Goal: Book appointment/travel/reservation

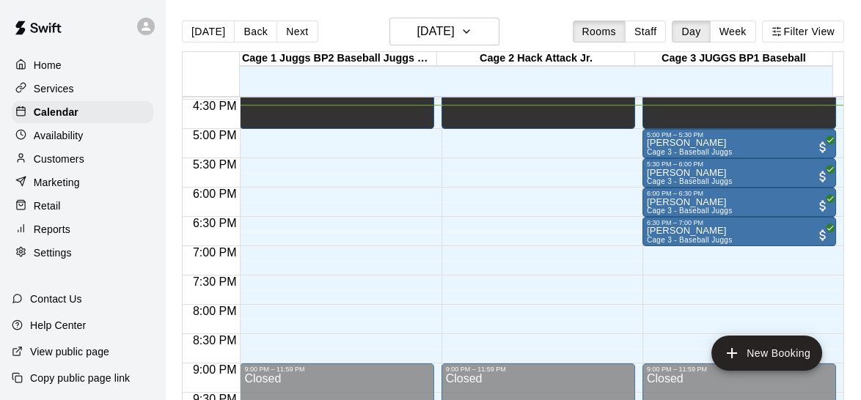
scroll to position [956, 0]
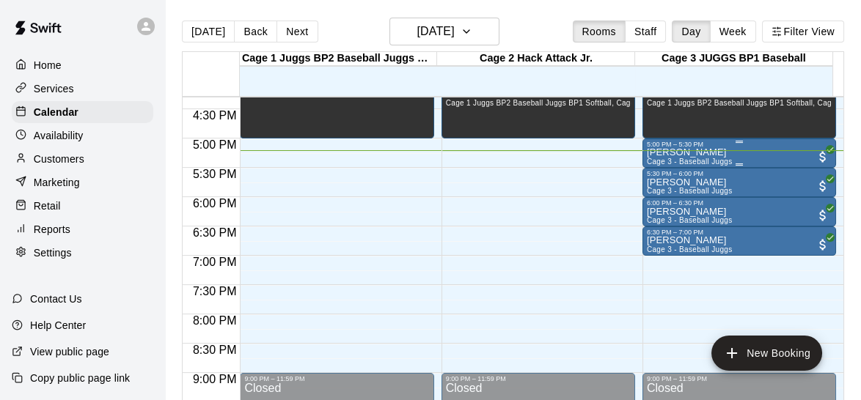
click at [692, 153] on p "Dante Paradiso" at bounding box center [690, 153] width 86 height 0
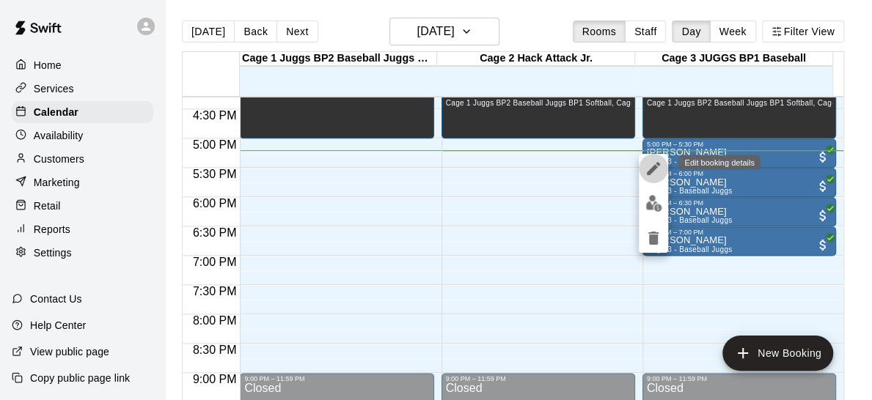
click at [655, 165] on icon "edit" at bounding box center [653, 169] width 18 height 18
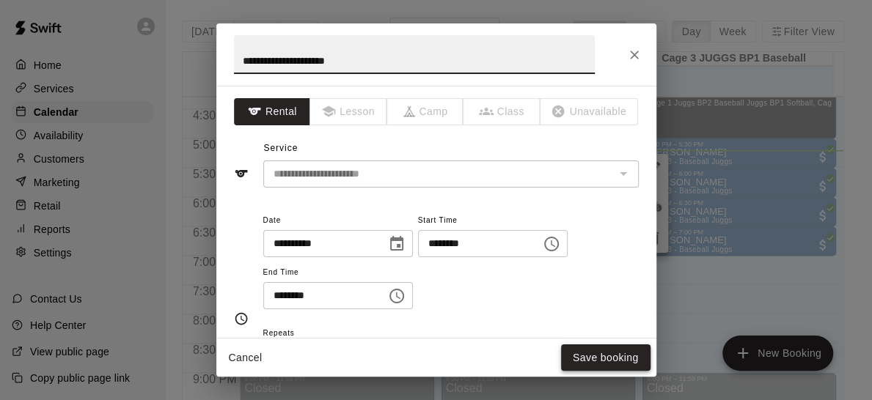
type input "**********"
click at [609, 356] on button "Save booking" at bounding box center [605, 358] width 89 height 27
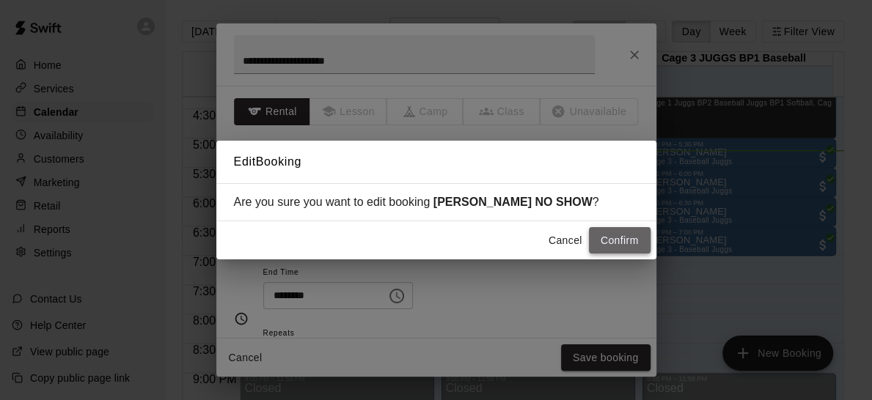
click at [616, 253] on button "Confirm" at bounding box center [620, 240] width 62 height 27
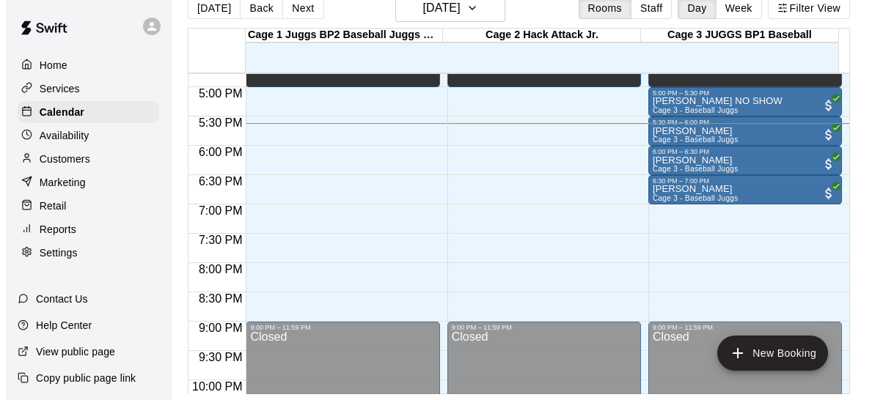
scroll to position [981, 0]
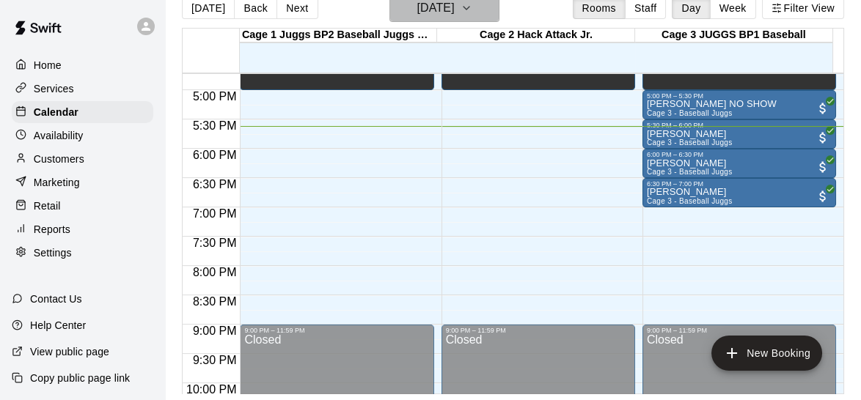
click at [488, 18] on button "Friday Sep 12" at bounding box center [444, 8] width 110 height 28
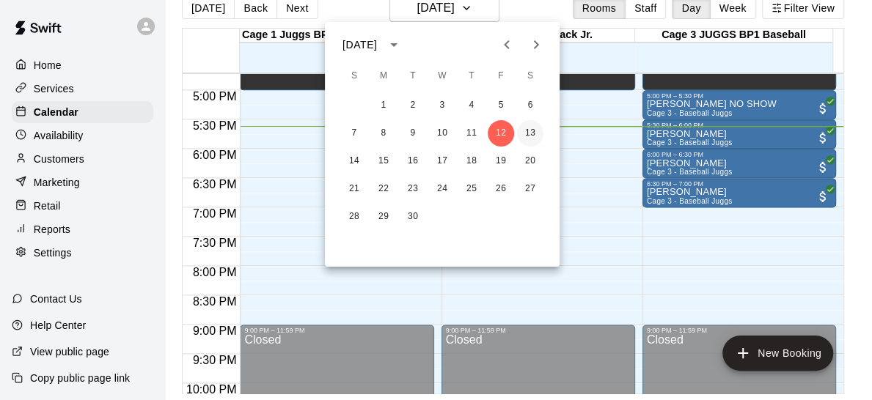
click at [523, 140] on button "13" at bounding box center [530, 133] width 26 height 26
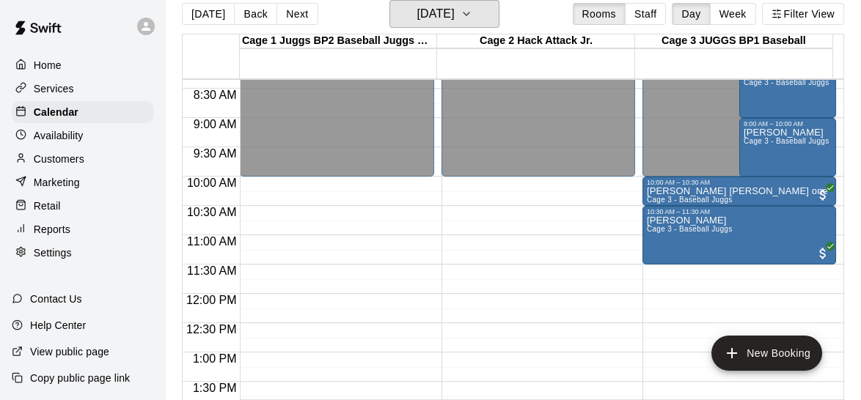
scroll to position [502, 0]
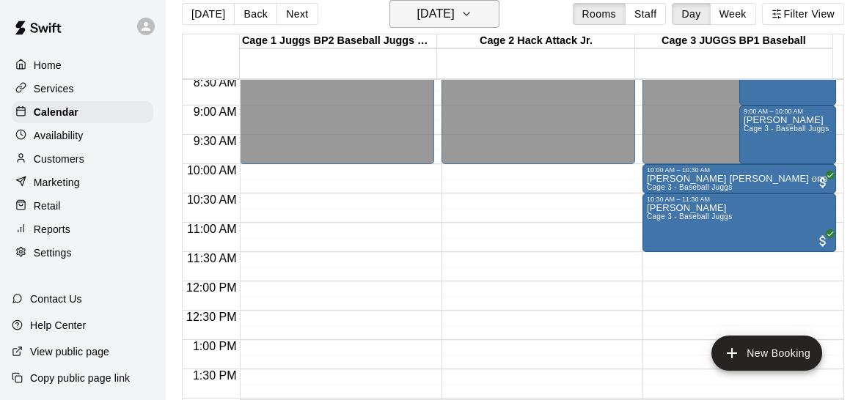
click at [488, 23] on button "Saturday Sep 13" at bounding box center [444, 14] width 110 height 28
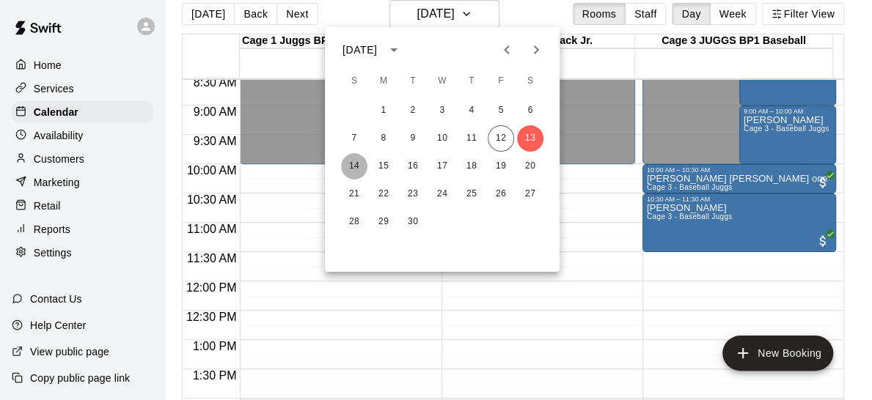
click at [345, 168] on button "14" at bounding box center [354, 166] width 26 height 26
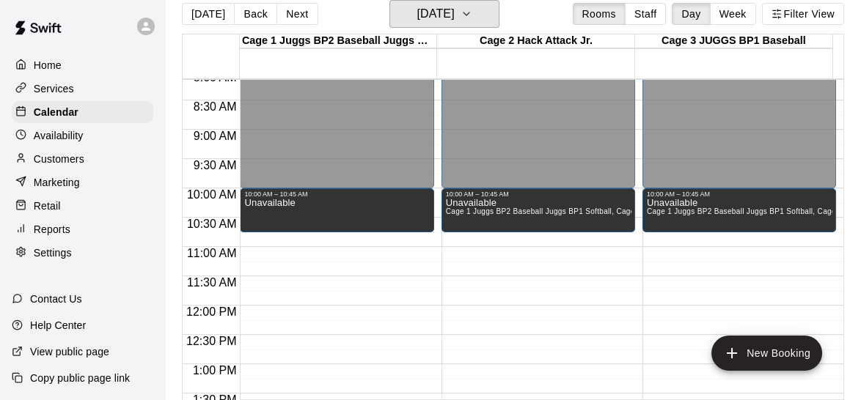
scroll to position [441, 0]
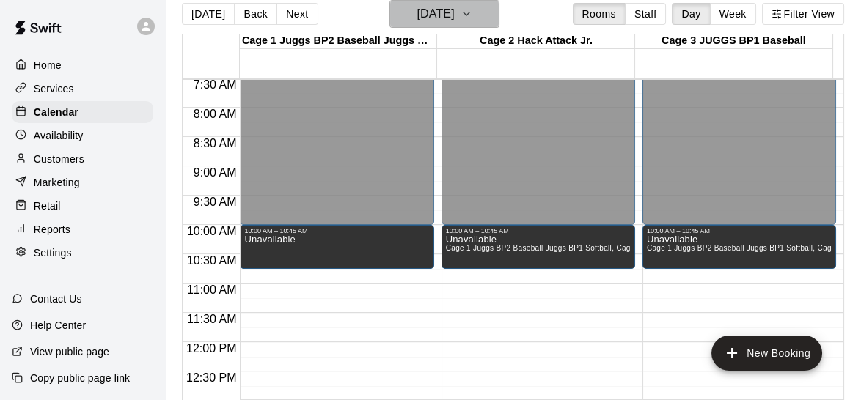
click at [472, 18] on icon "button" at bounding box center [466, 14] width 12 height 18
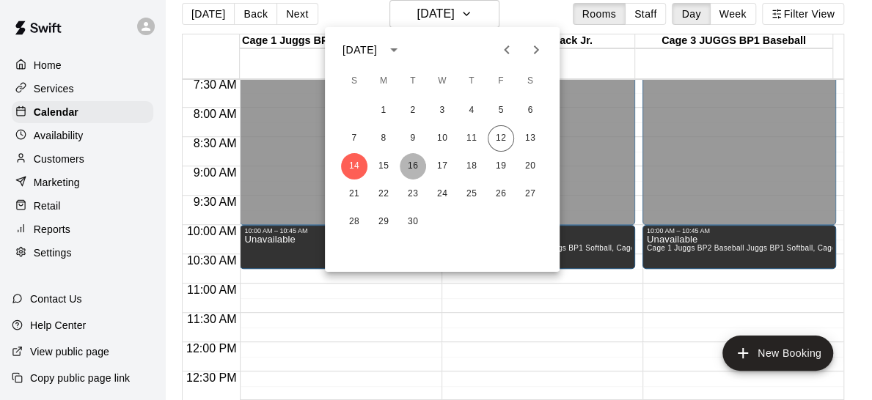
click at [411, 165] on button "16" at bounding box center [413, 166] width 26 height 26
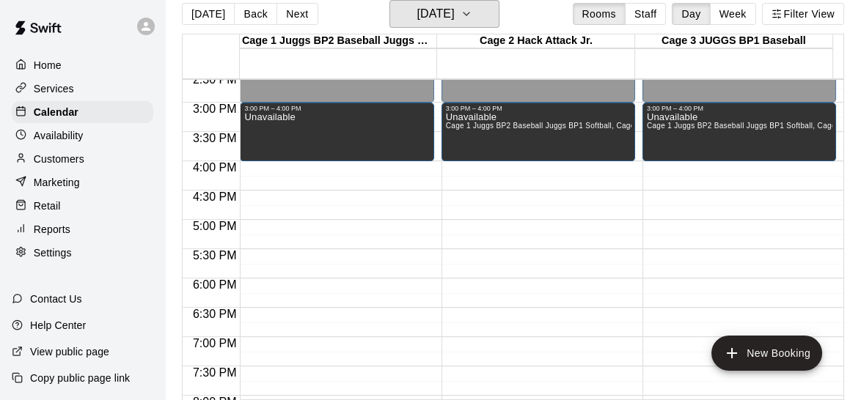
scroll to position [850, 0]
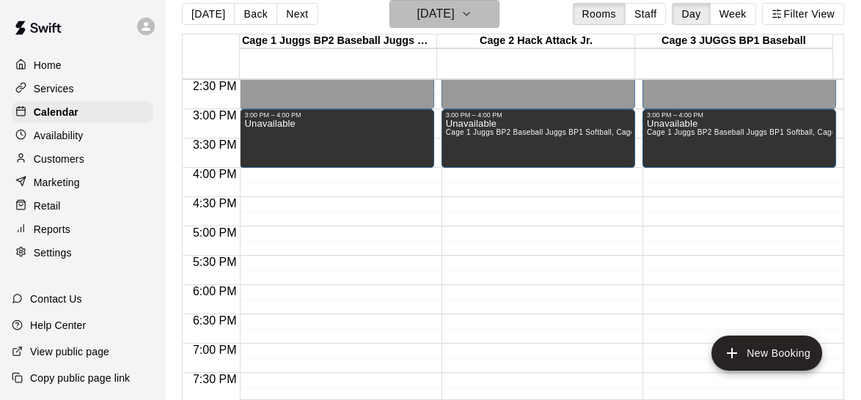
click at [479, 14] on button "Tuesday Sep 16" at bounding box center [444, 14] width 110 height 28
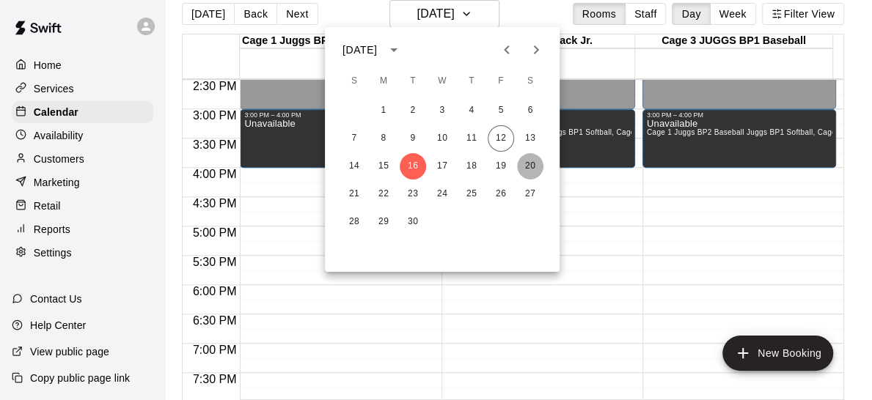
click at [525, 164] on button "20" at bounding box center [530, 166] width 26 height 26
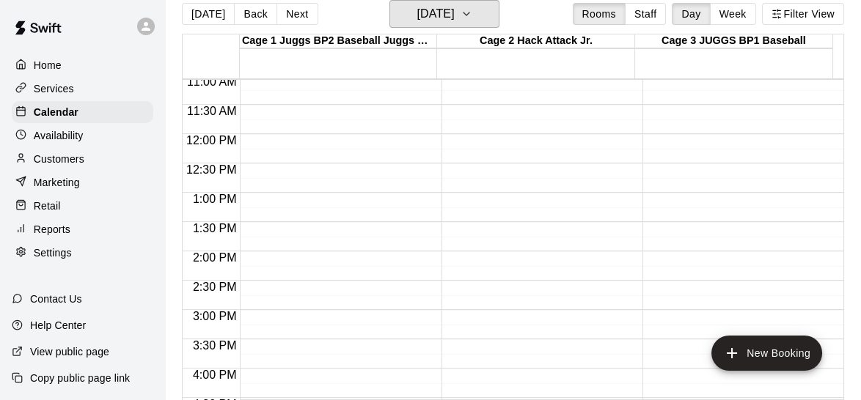
scroll to position [689, 0]
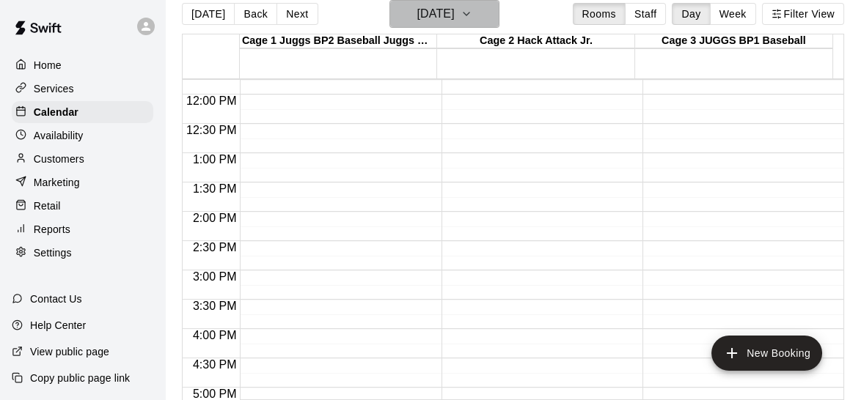
click at [495, 23] on button "Saturday Sep 20" at bounding box center [444, 14] width 110 height 28
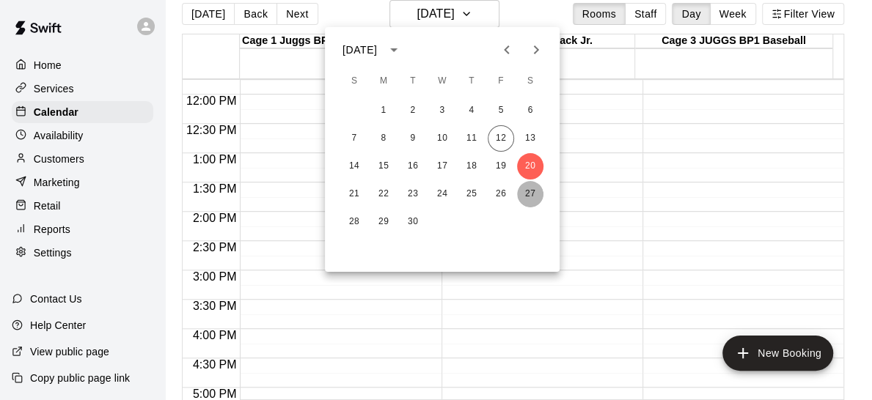
click at [529, 196] on button "27" at bounding box center [530, 194] width 26 height 26
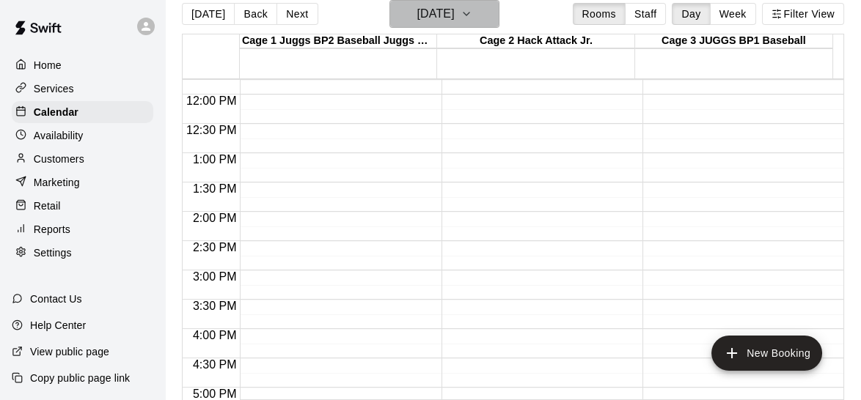
click at [481, 10] on button "Saturday Sep 27" at bounding box center [444, 14] width 110 height 28
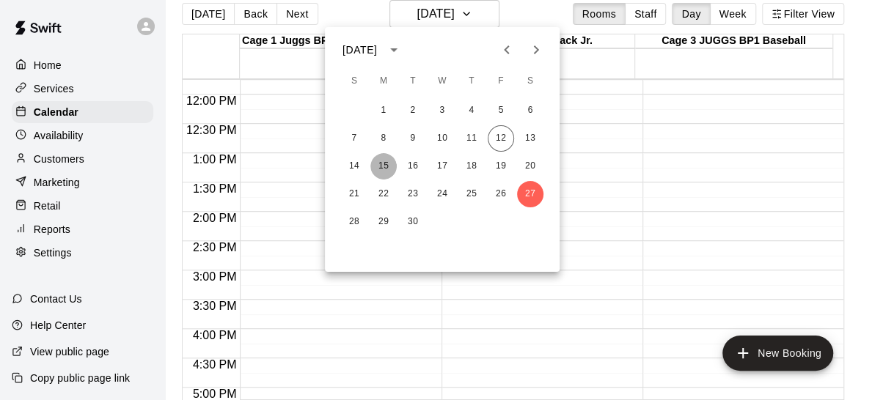
click at [382, 164] on button "15" at bounding box center [383, 166] width 26 height 26
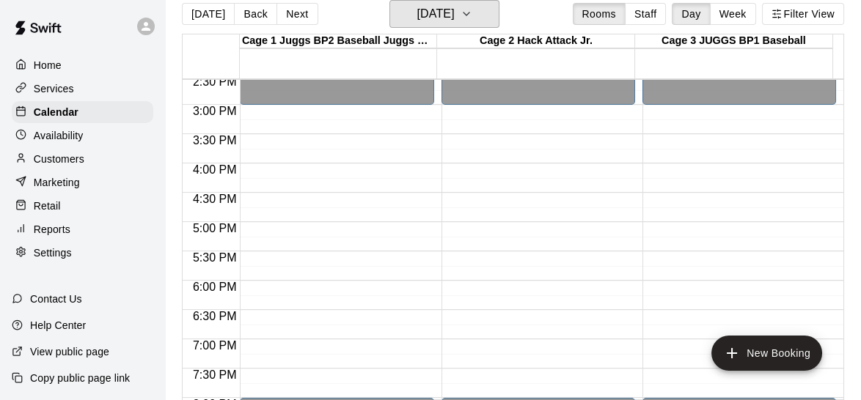
scroll to position [849, 0]
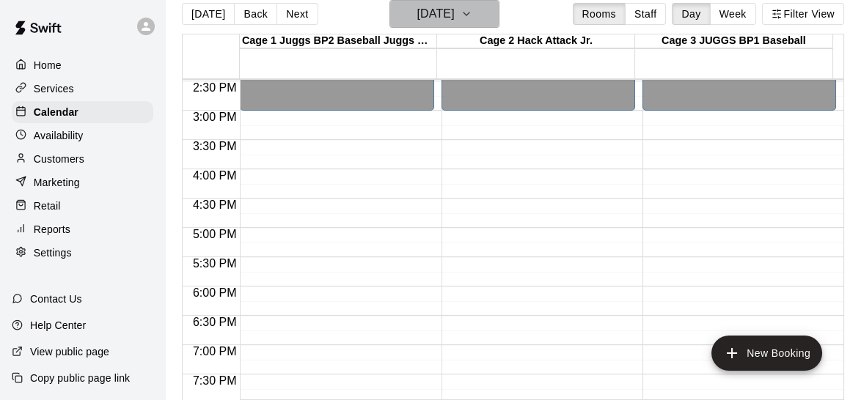
click at [496, 18] on button "Monday Sep 15" at bounding box center [444, 14] width 110 height 28
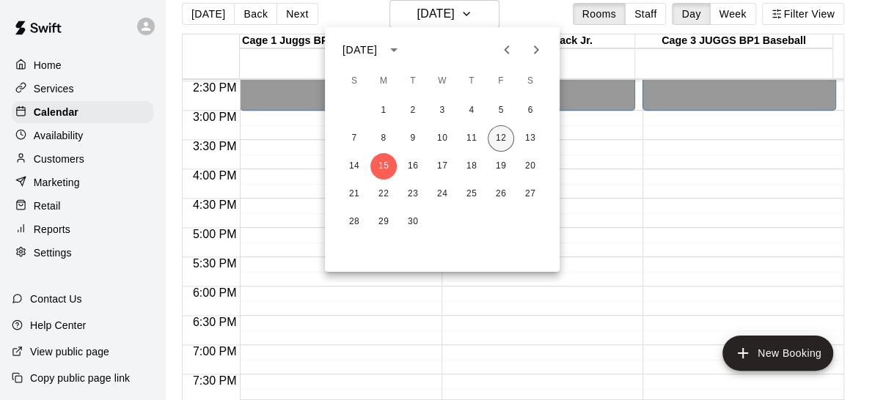
click at [512, 139] on button "12" at bounding box center [501, 138] width 26 height 26
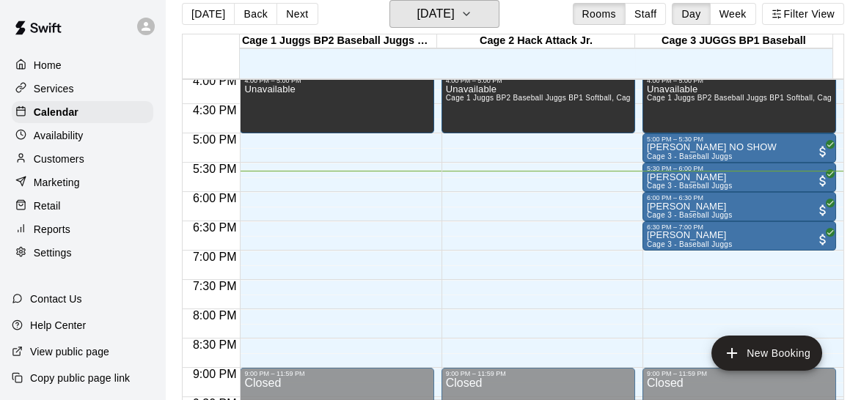
scroll to position [957, 0]
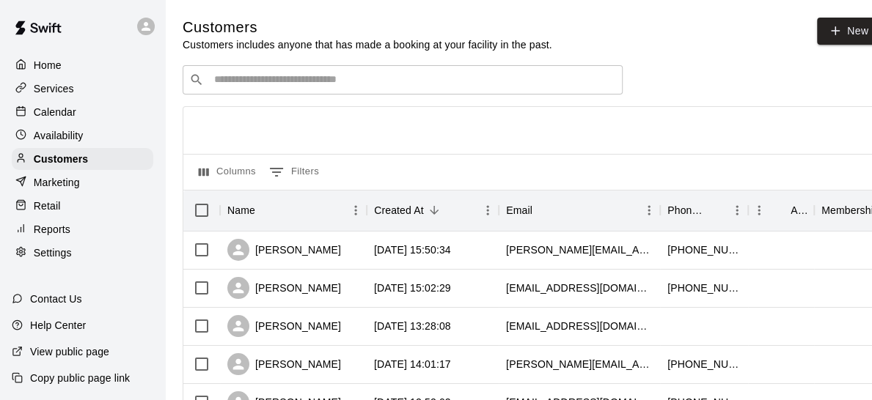
click at [327, 81] on input "Search customers by name or email" at bounding box center [413, 80] width 406 height 15
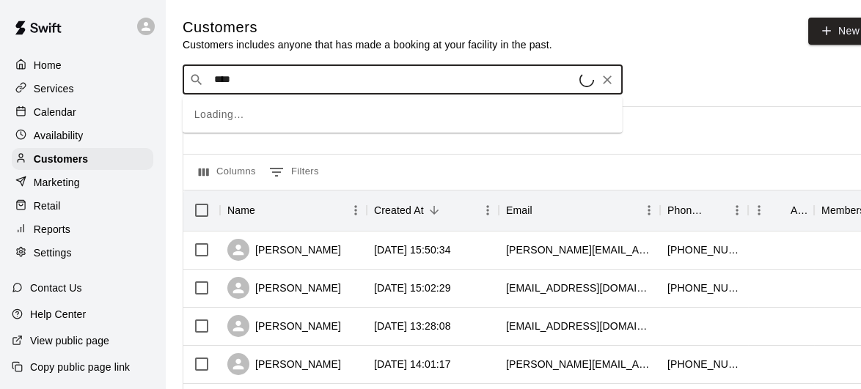
type input "*****"
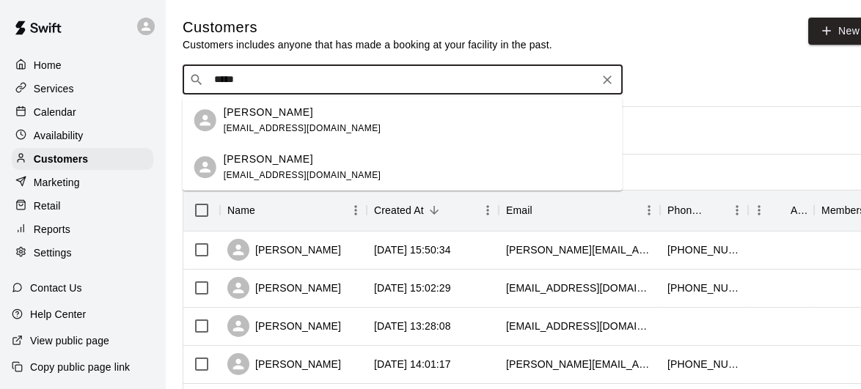
click at [284, 183] on div "Dante Paradiso paradiso0072@gmail.com" at bounding box center [303, 168] width 158 height 32
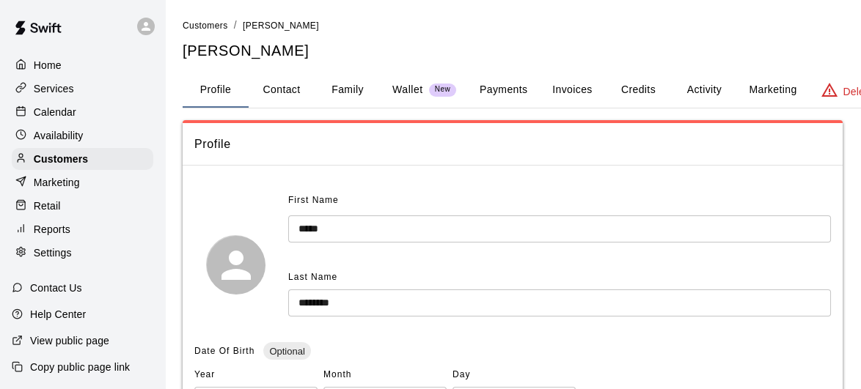
click at [494, 89] on button "Payments" at bounding box center [503, 90] width 71 height 35
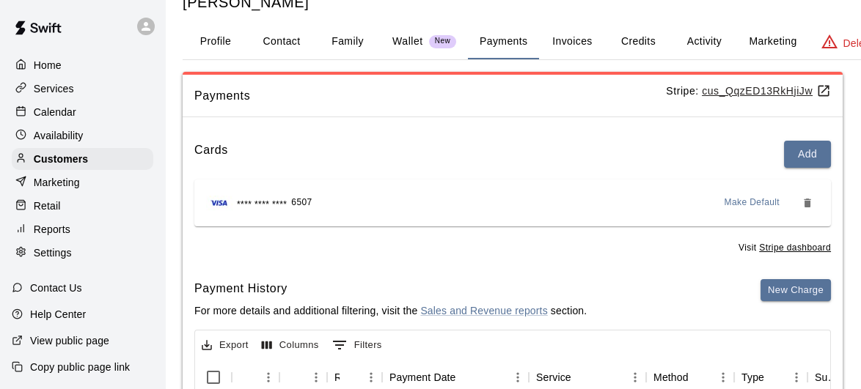
scroll to position [37, 0]
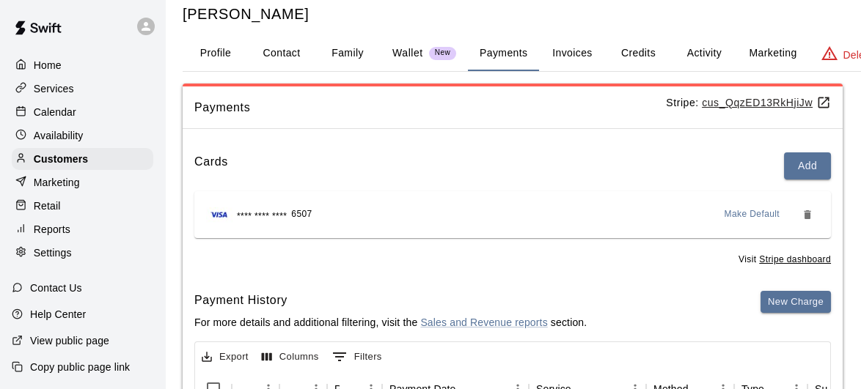
click at [353, 58] on button "Family" at bounding box center [348, 53] width 66 height 35
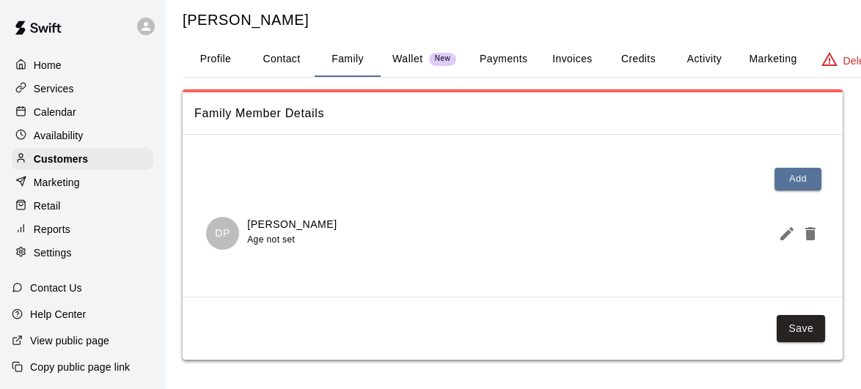
scroll to position [29, 0]
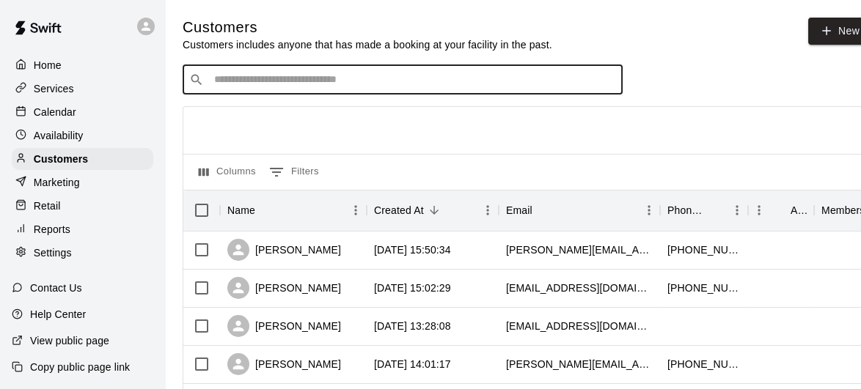
click at [293, 85] on input "Search customers by name or email" at bounding box center [413, 80] width 406 height 15
type input "*****"
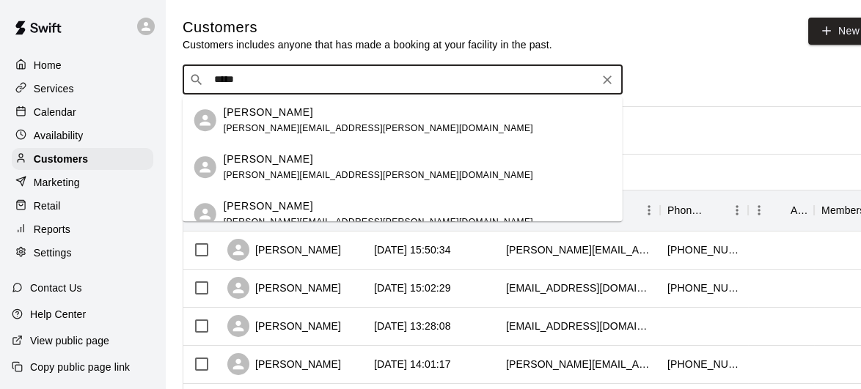
click at [304, 166] on div "Emmitt Toombs mr.brent.toombs@gmail.com" at bounding box center [378, 168] width 309 height 32
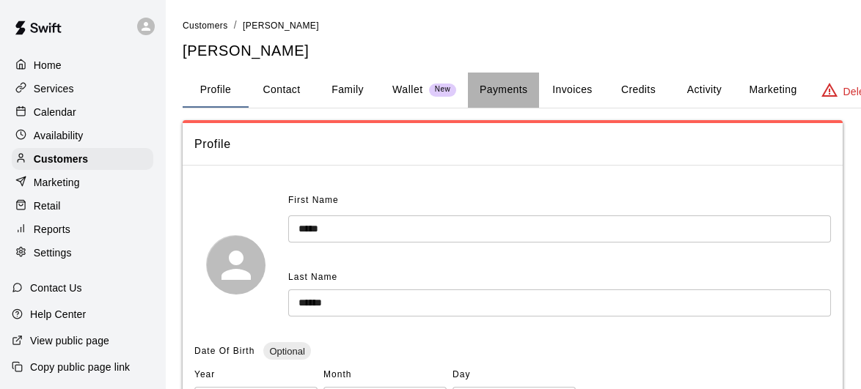
click at [505, 97] on button "Payments" at bounding box center [503, 90] width 71 height 35
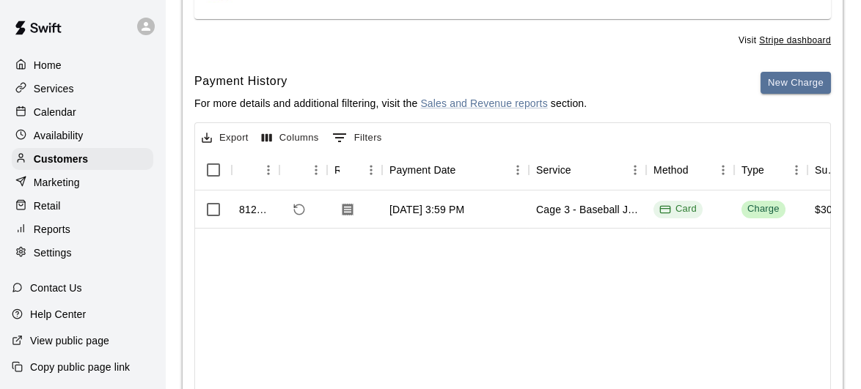
scroll to position [54, 0]
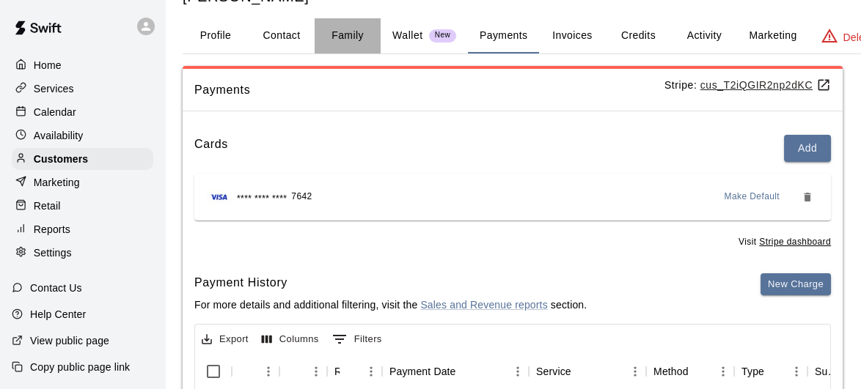
click at [334, 32] on button "Family" at bounding box center [348, 35] width 66 height 35
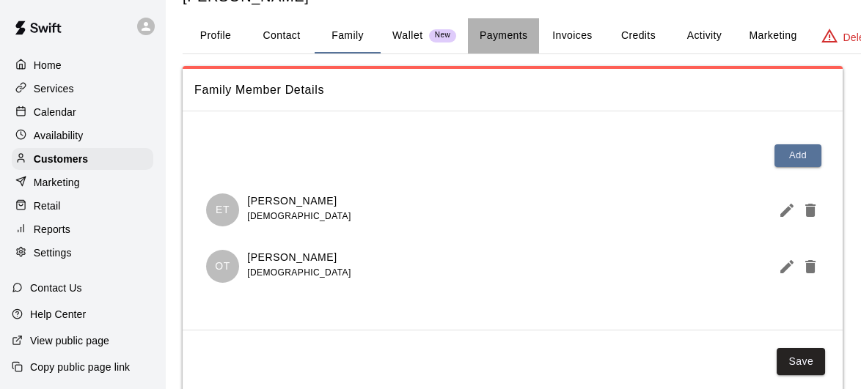
click at [523, 43] on button "Payments" at bounding box center [503, 35] width 71 height 35
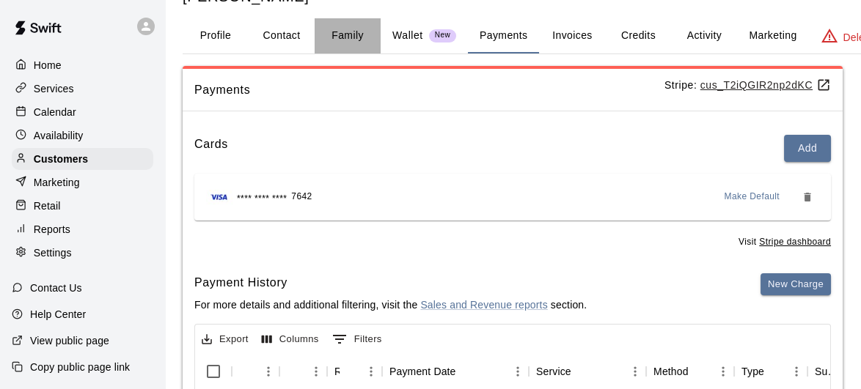
click at [334, 32] on button "Family" at bounding box center [348, 35] width 66 height 35
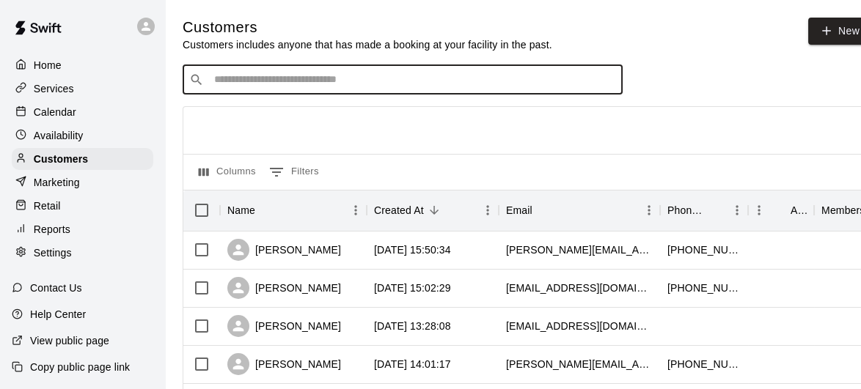
click at [400, 77] on input "Search customers by name or email" at bounding box center [413, 80] width 406 height 15
type input "*******"
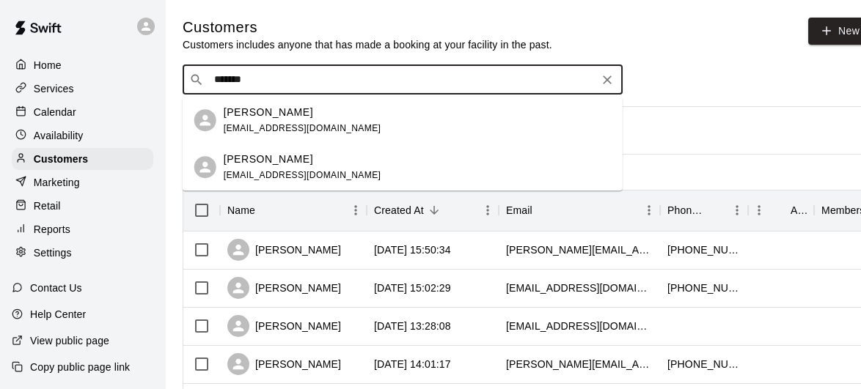
click at [315, 163] on div "[PERSON_NAME]" at bounding box center [303, 159] width 158 height 15
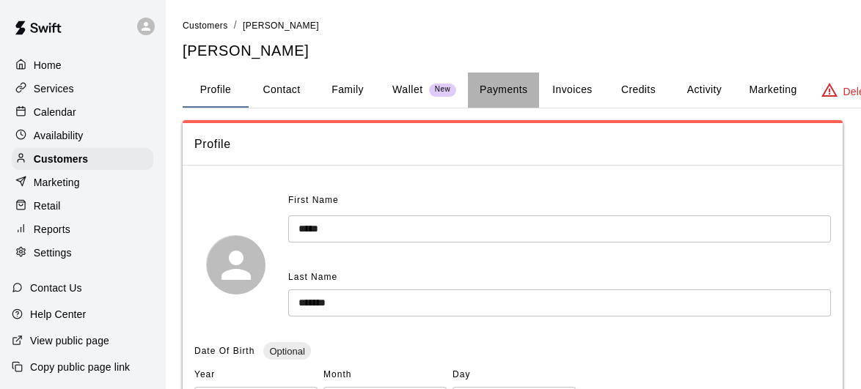
click at [502, 86] on button "Payments" at bounding box center [503, 90] width 71 height 35
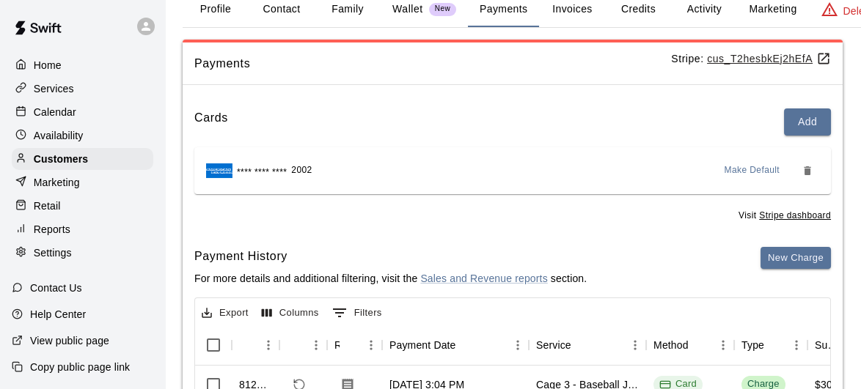
scroll to position [75, 0]
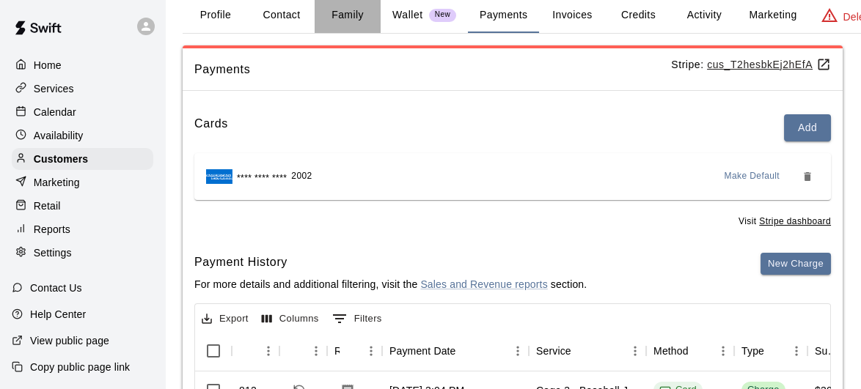
click at [346, 18] on button "Family" at bounding box center [348, 15] width 66 height 35
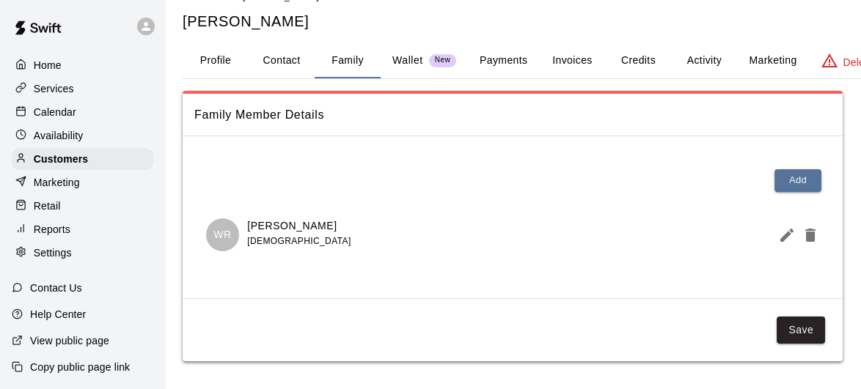
scroll to position [0, 0]
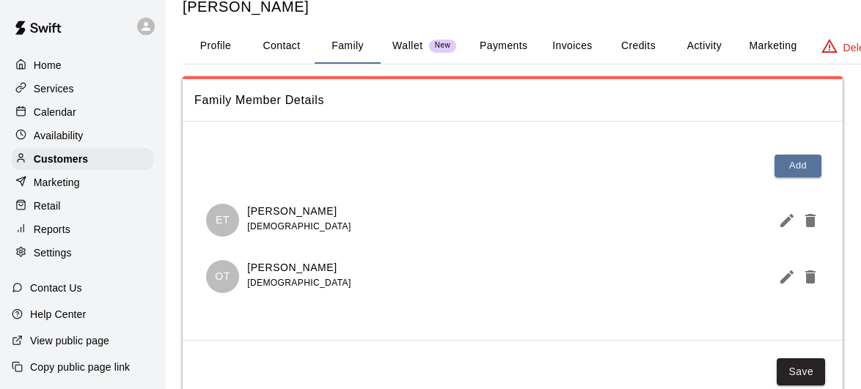
scroll to position [44, 0]
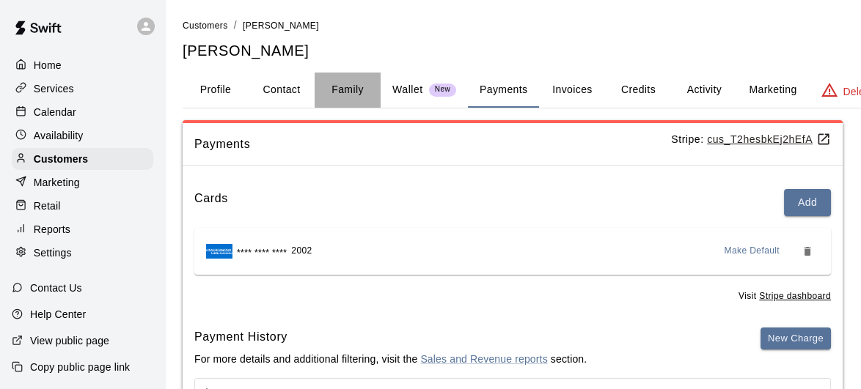
click at [342, 95] on button "Family" at bounding box center [348, 90] width 66 height 35
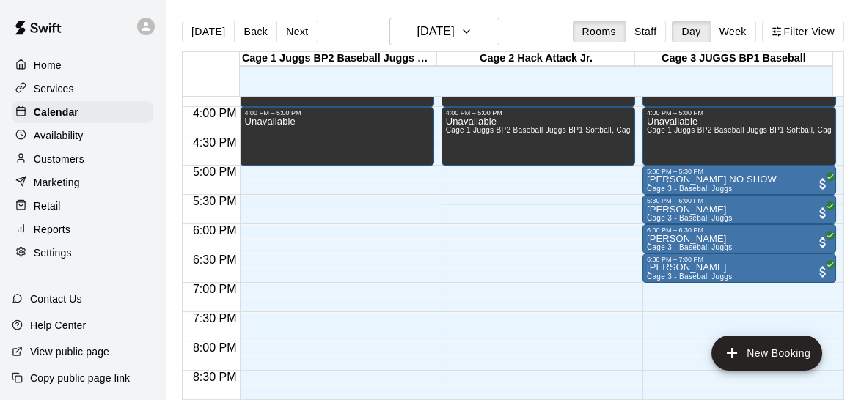
scroll to position [935, 0]
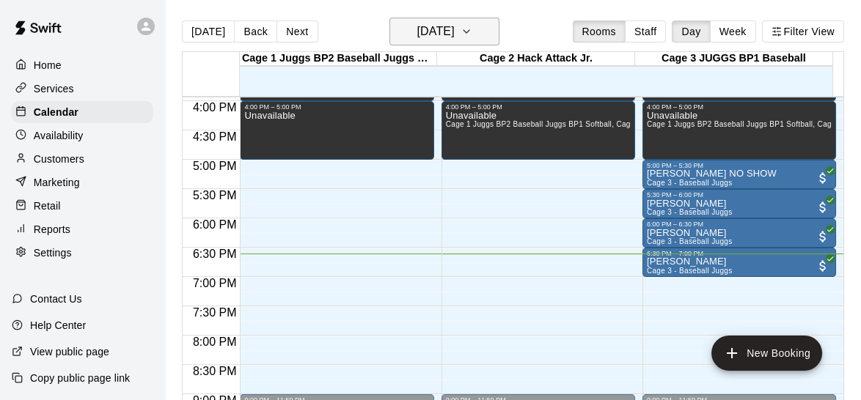
click at [471, 29] on button "[DATE]" at bounding box center [444, 32] width 110 height 28
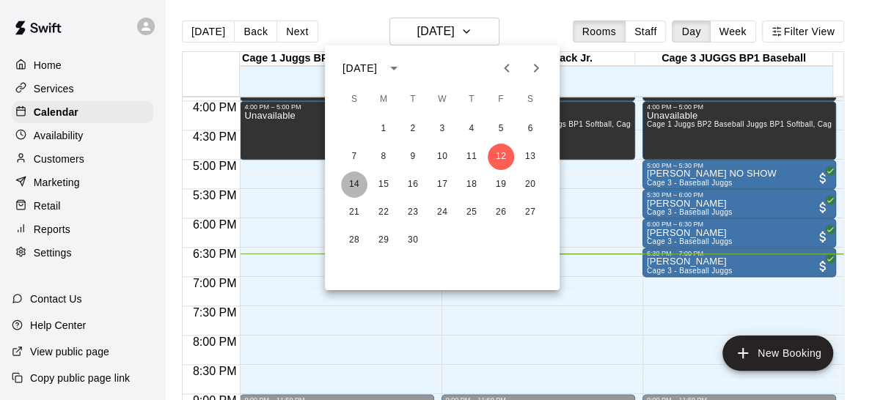
click at [348, 175] on button "14" at bounding box center [354, 185] width 26 height 26
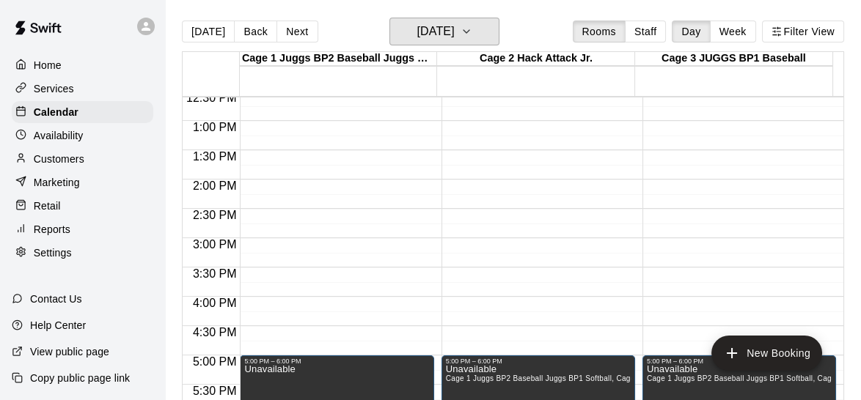
scroll to position [743, 0]
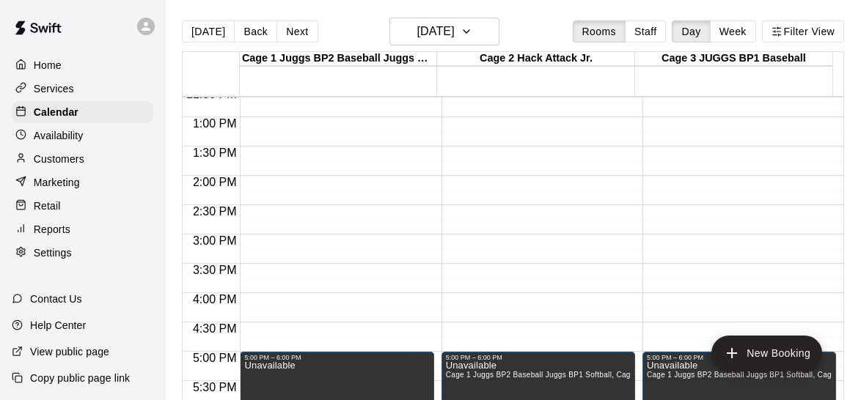
drag, startPoint x: 843, startPoint y: 287, endPoint x: 834, endPoint y: 291, distance: 10.2
click at [834, 291] on div "Cage 1 Juggs BP2 Baseball Juggs BP1 Softball 14 Sun Cage 2 Hack Attack Jr. 14 S…" at bounding box center [513, 234] width 662 height 367
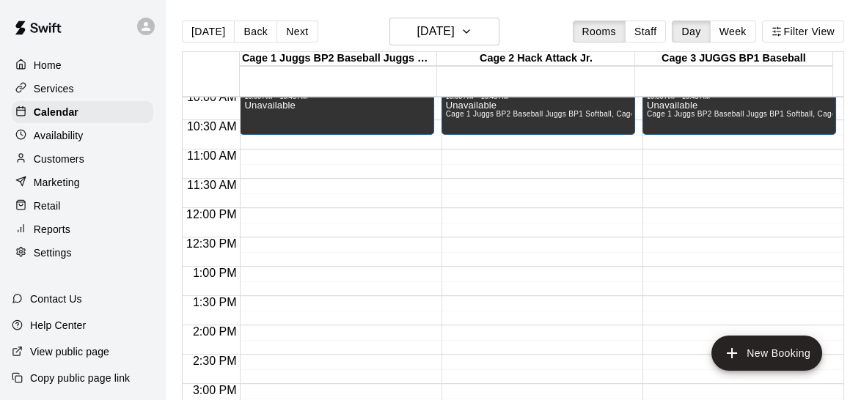
scroll to position [627, 0]
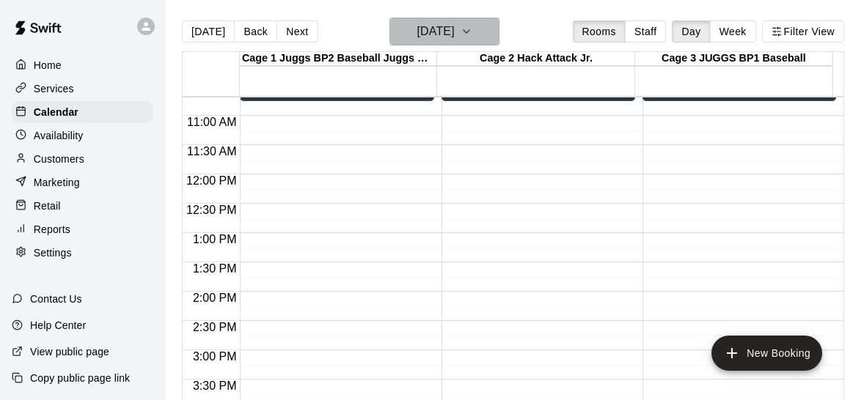
click at [454, 25] on h6 "[DATE]" at bounding box center [434, 31] width 37 height 21
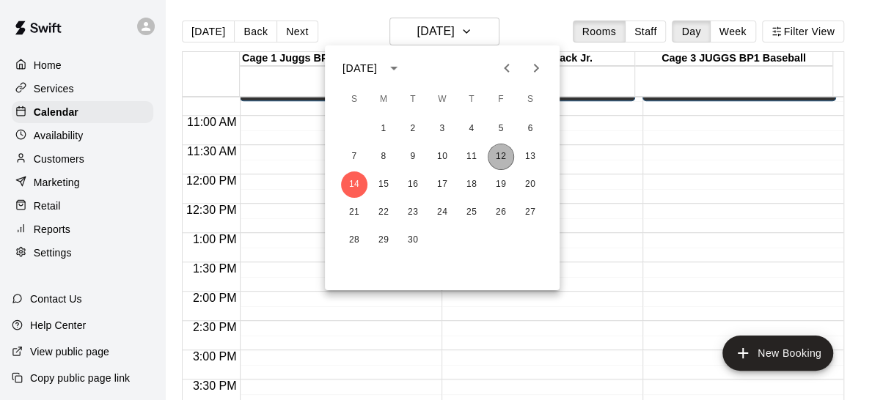
click at [497, 156] on button "12" at bounding box center [501, 157] width 26 height 26
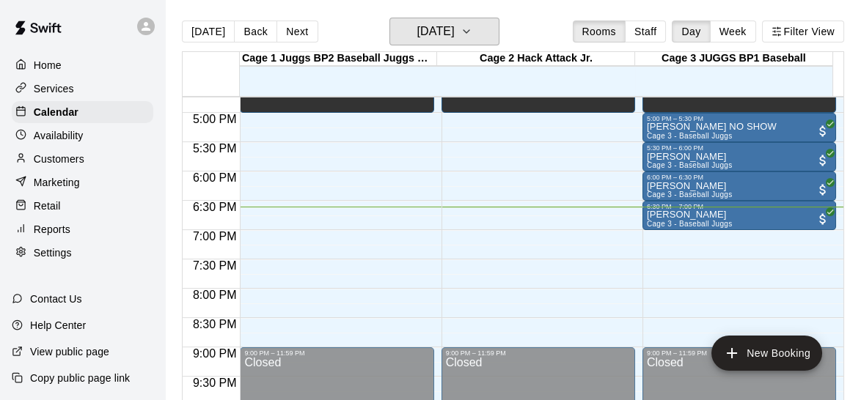
scroll to position [979, 0]
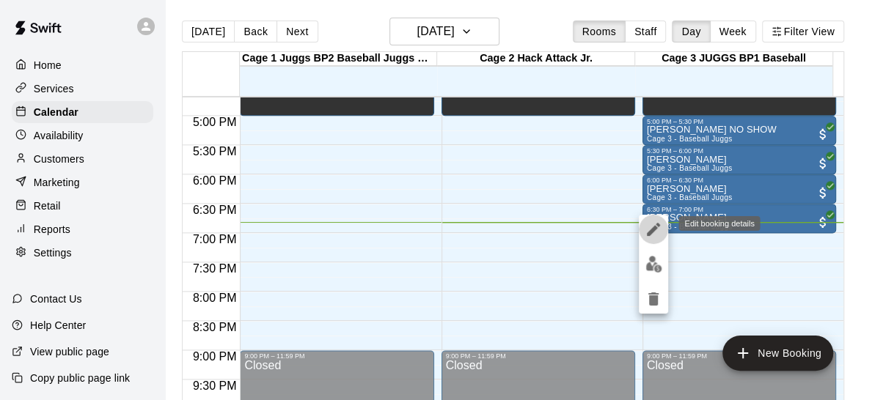
click at [652, 227] on icon "edit" at bounding box center [653, 230] width 18 height 18
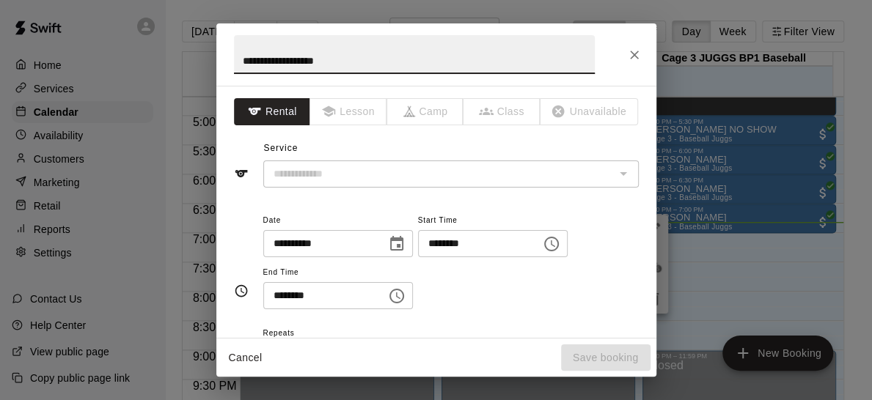
type input "**********"
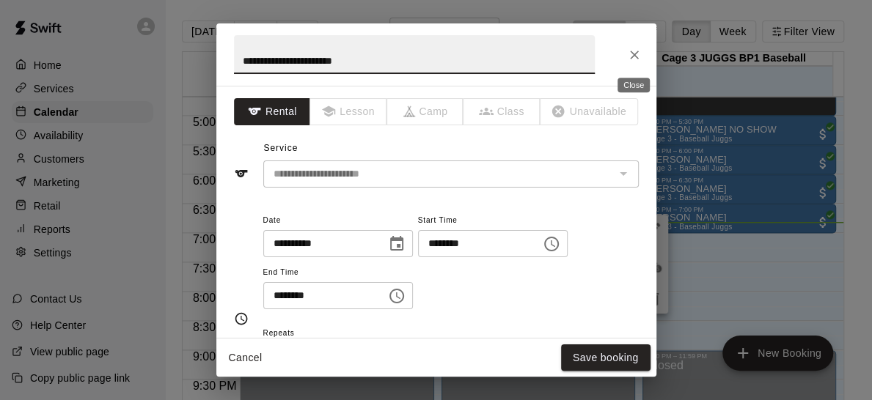
type input "**********"
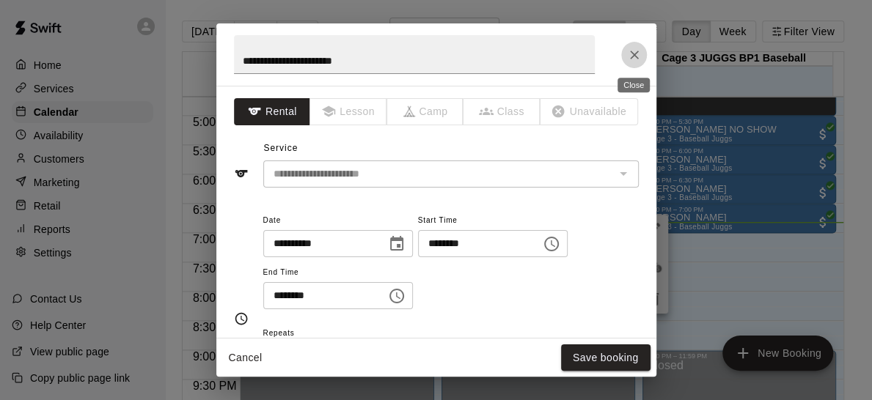
click at [640, 57] on icon "Close" at bounding box center [634, 55] width 15 height 15
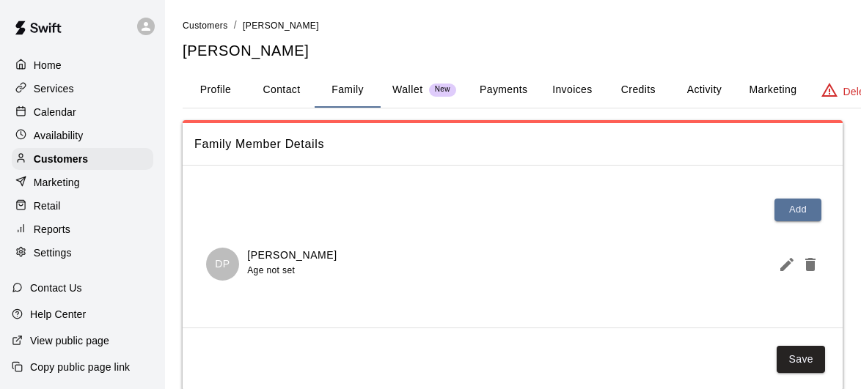
scroll to position [29, 0]
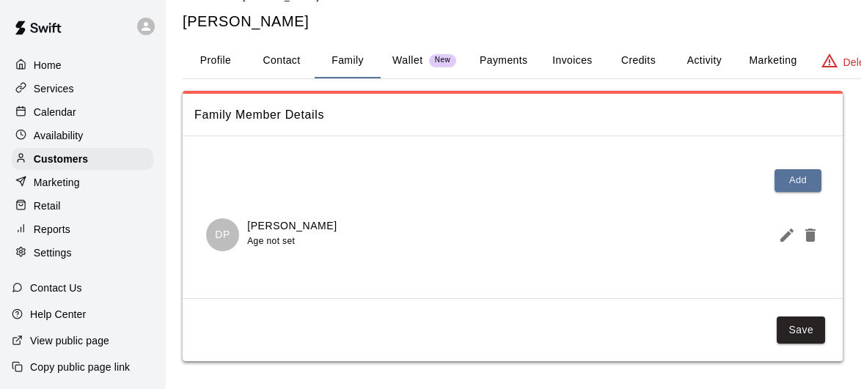
click at [223, 63] on button "Profile" at bounding box center [216, 60] width 66 height 35
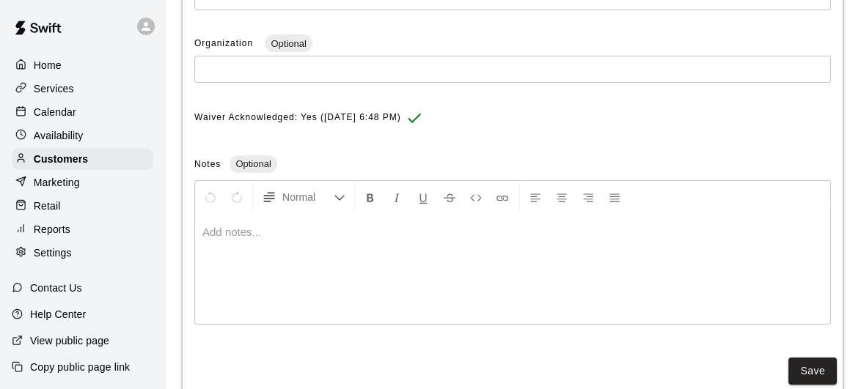
scroll to position [552, 0]
click at [403, 271] on div at bounding box center [512, 268] width 635 height 110
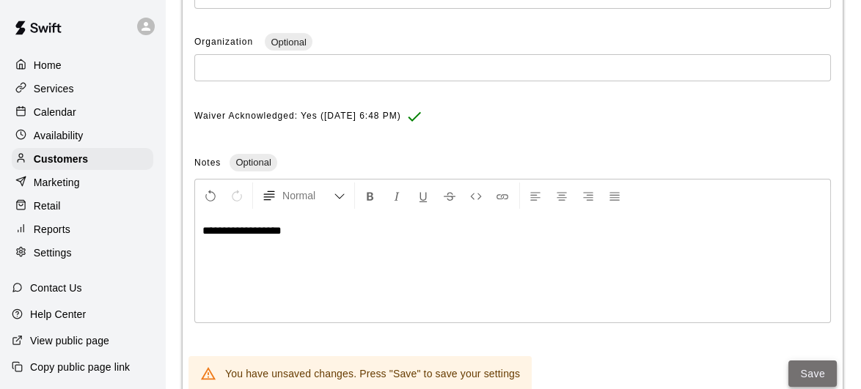
click at [817, 366] on button "Save" at bounding box center [812, 374] width 48 height 27
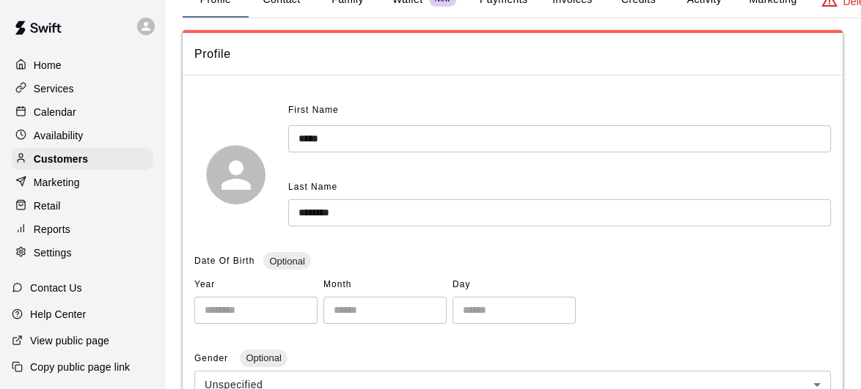
scroll to position [0, 0]
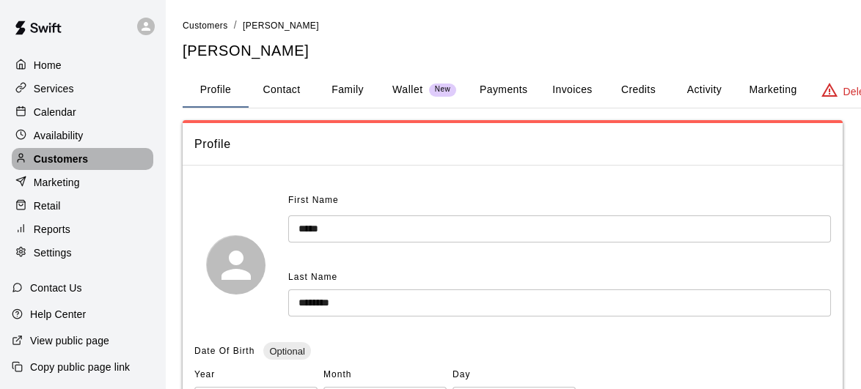
click at [73, 166] on p "Customers" at bounding box center [61, 159] width 54 height 15
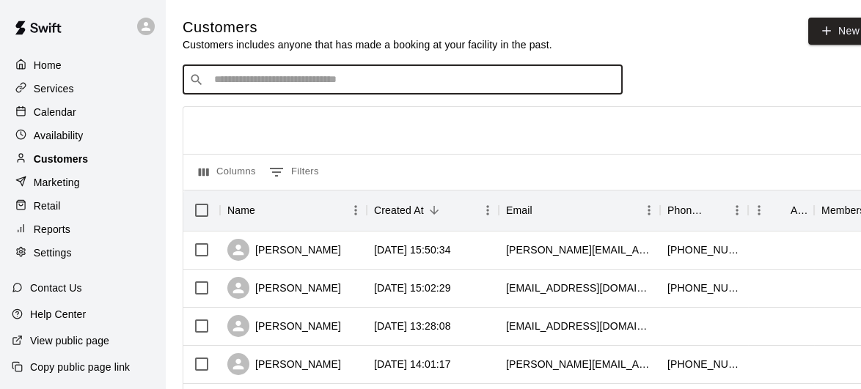
click at [434, 82] on input "Search customers by name or email" at bounding box center [413, 80] width 406 height 15
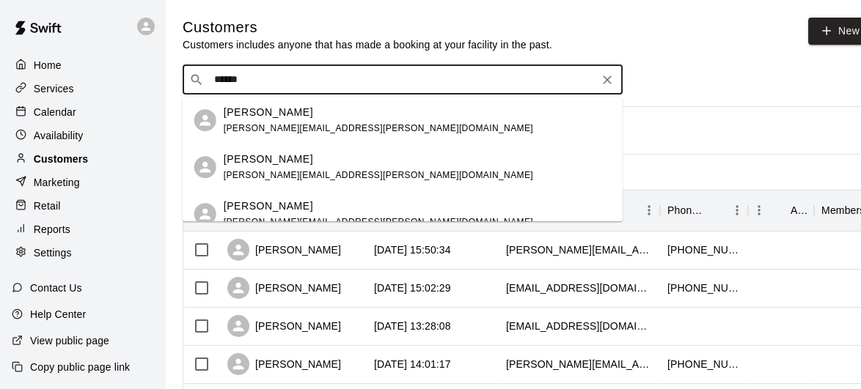
type input "******"
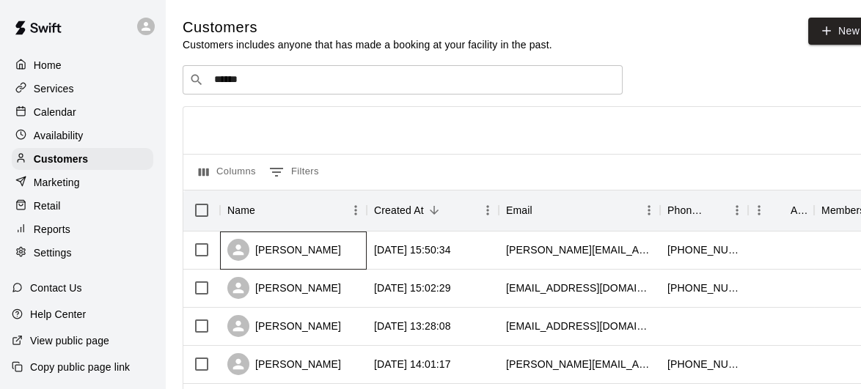
click at [301, 246] on div "[PERSON_NAME]" at bounding box center [284, 250] width 114 height 22
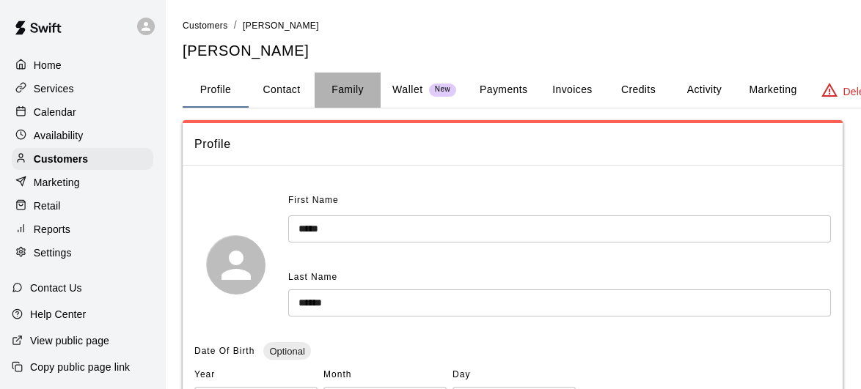
click at [337, 87] on button "Family" at bounding box center [348, 90] width 66 height 35
click at [346, 99] on button "Family" at bounding box center [348, 90] width 66 height 35
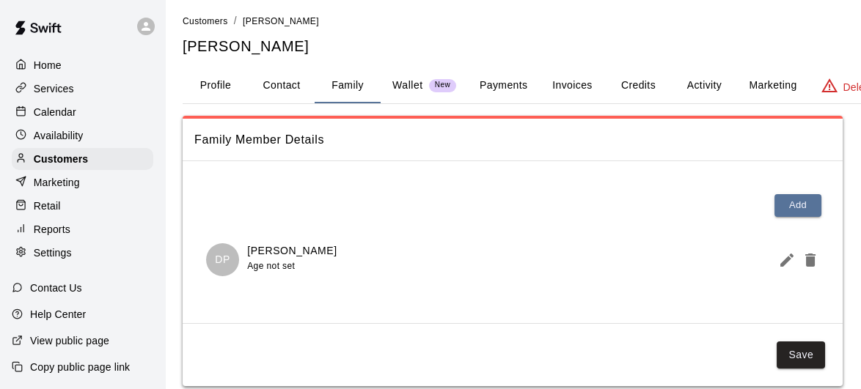
scroll to position [29, 0]
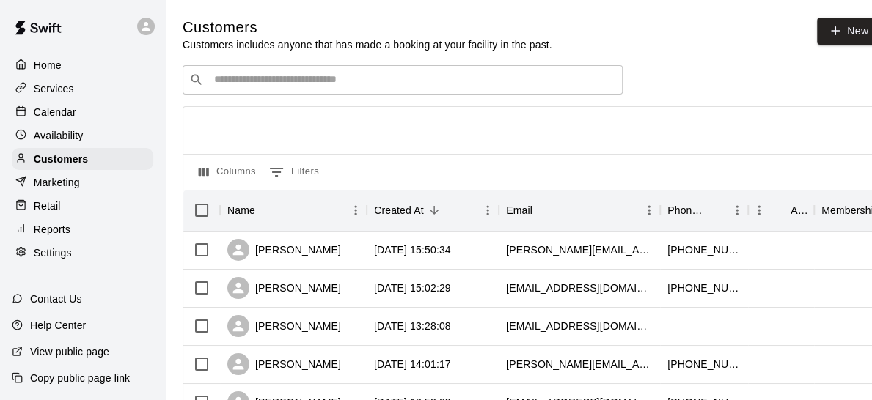
click at [410, 75] on input "Search customers by name or email" at bounding box center [413, 80] width 406 height 15
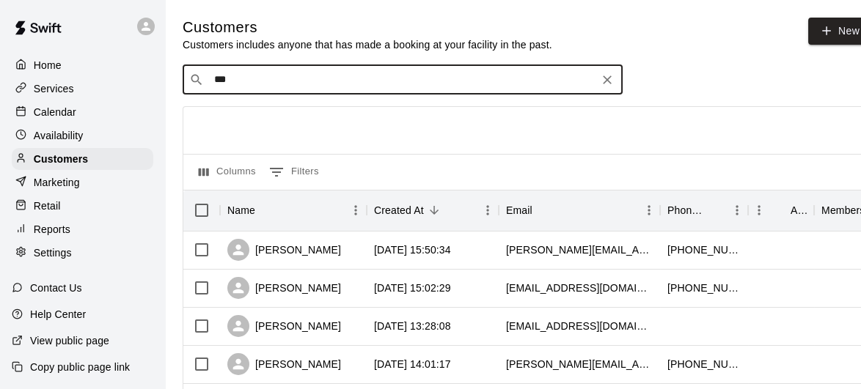
type input "****"
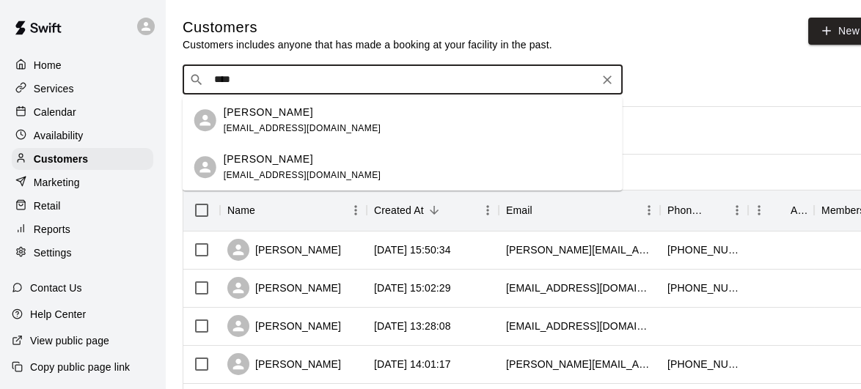
click at [273, 157] on p "[PERSON_NAME]" at bounding box center [268, 159] width 89 height 15
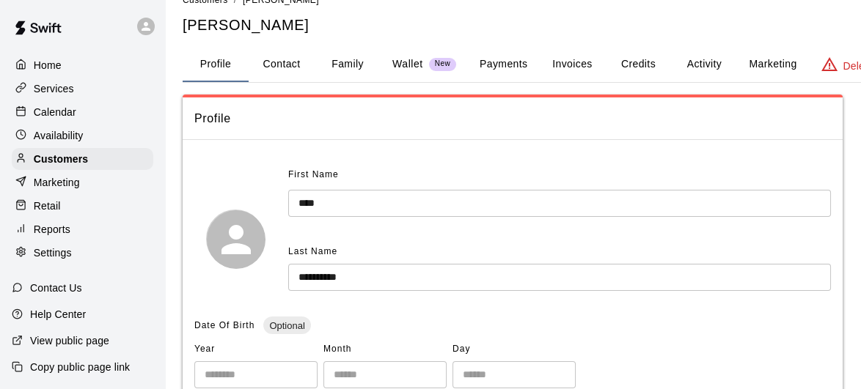
scroll to position [22, 0]
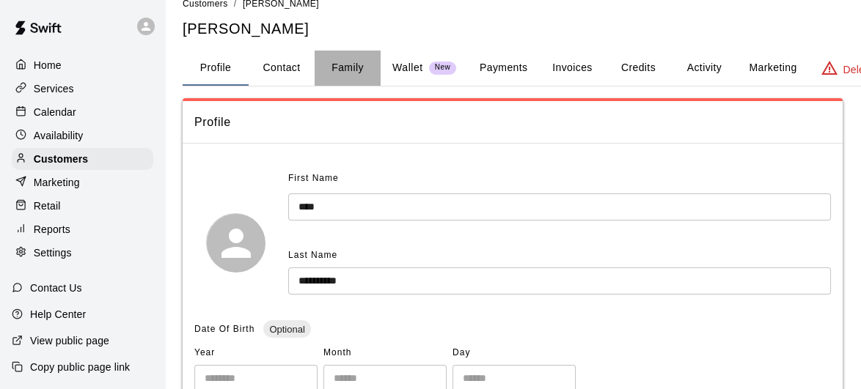
click at [352, 73] on button "Family" at bounding box center [348, 68] width 66 height 35
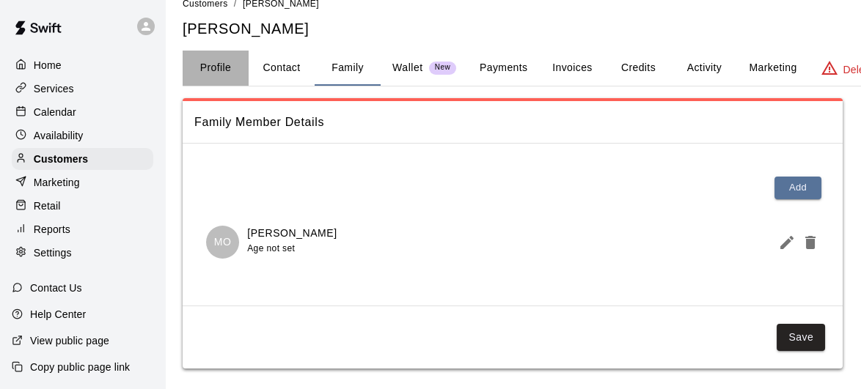
click at [220, 77] on button "Profile" at bounding box center [216, 68] width 66 height 35
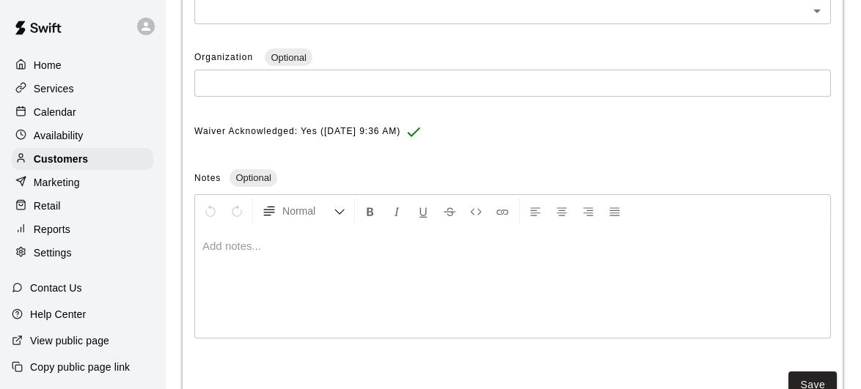
scroll to position [586, 0]
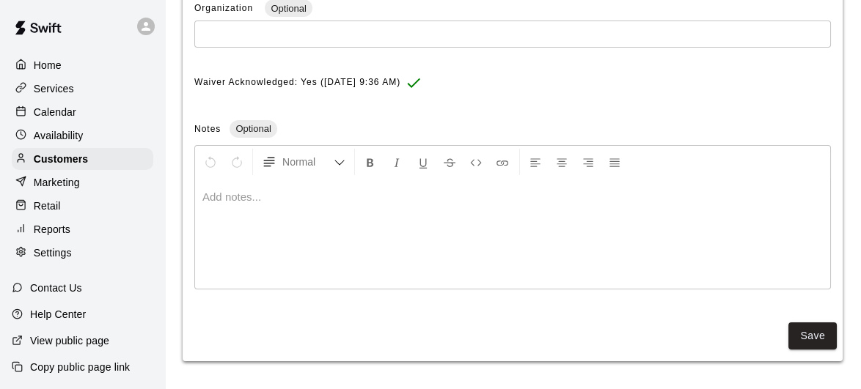
click at [310, 219] on div at bounding box center [512, 234] width 635 height 110
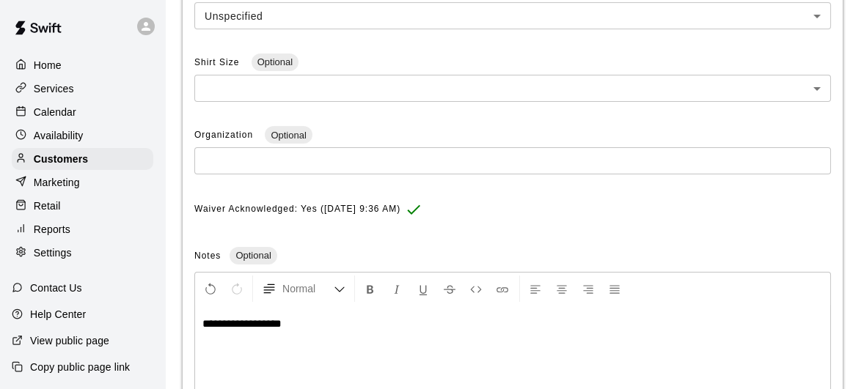
scroll to position [595, 0]
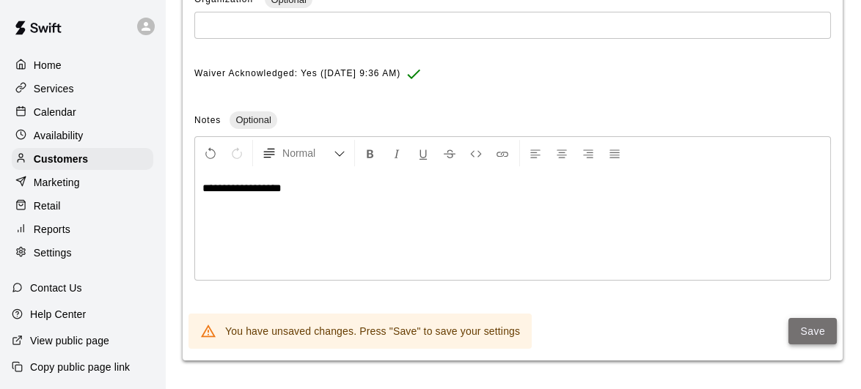
click at [819, 337] on button "Save" at bounding box center [812, 331] width 48 height 27
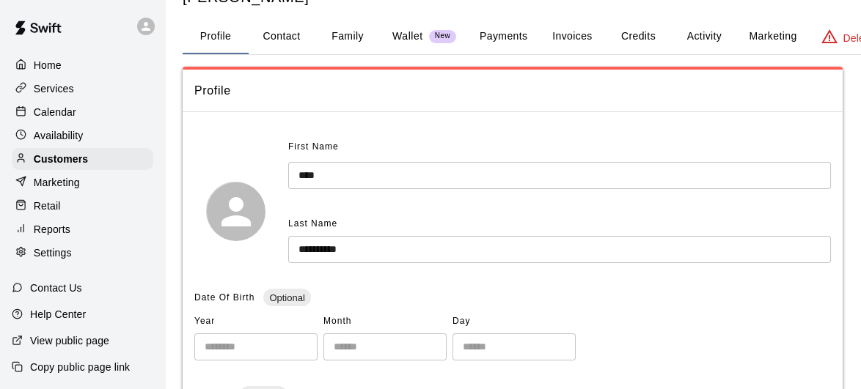
scroll to position [0, 0]
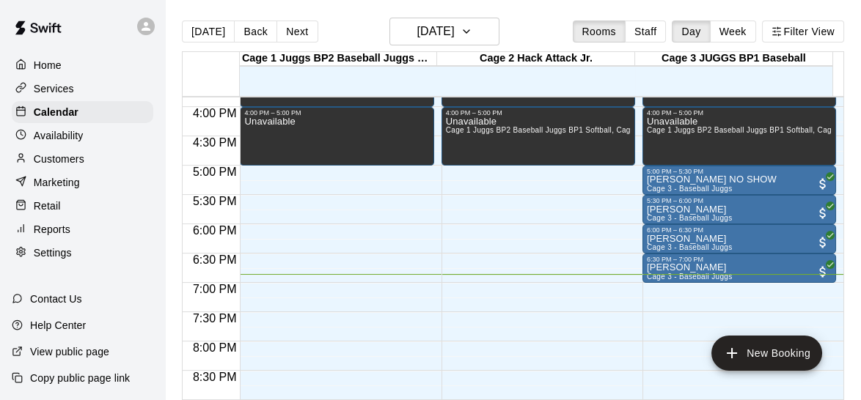
scroll to position [925, 0]
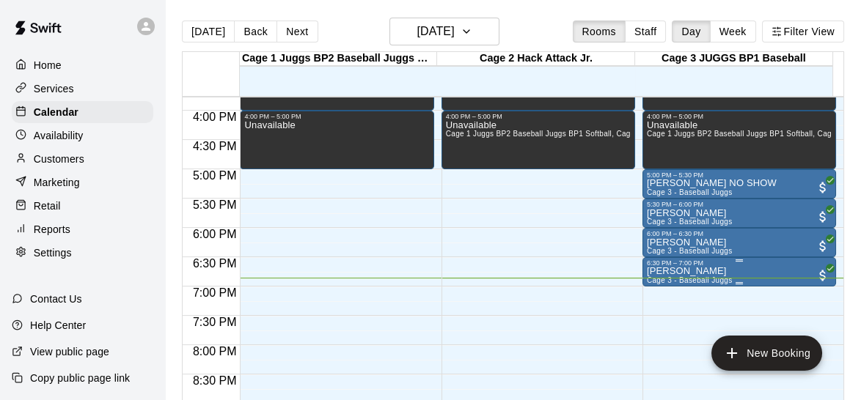
click at [747, 267] on div "6:30 PM – 7:00 PM" at bounding box center [739, 263] width 185 height 7
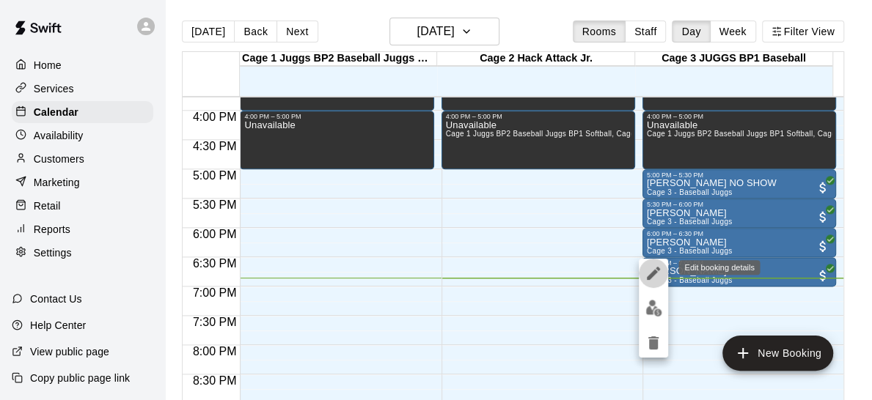
click at [655, 273] on icon "edit" at bounding box center [653, 273] width 13 height 13
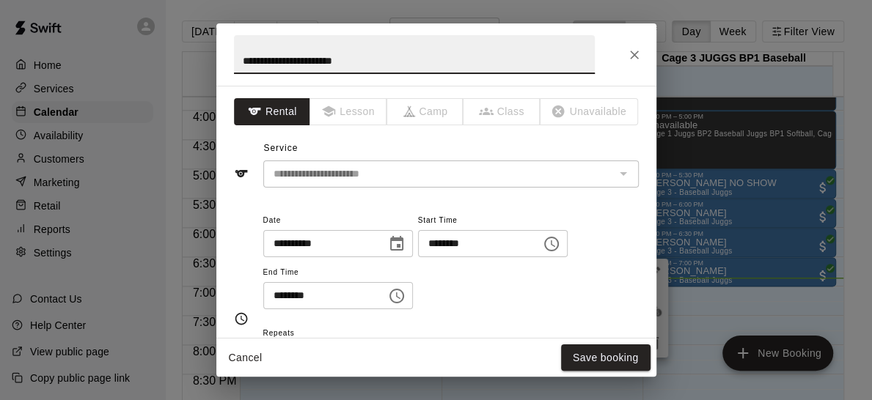
type input "**********"
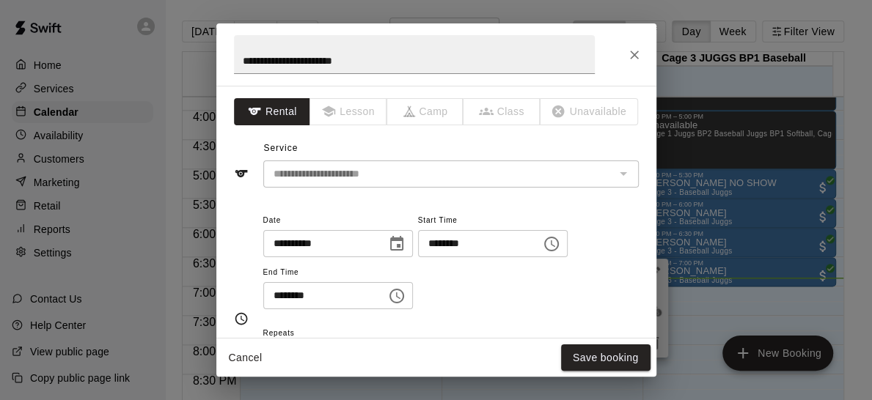
click at [587, 340] on div "Cancel Save booking" at bounding box center [436, 358] width 440 height 39
click at [589, 350] on button "Save booking" at bounding box center [605, 358] width 89 height 27
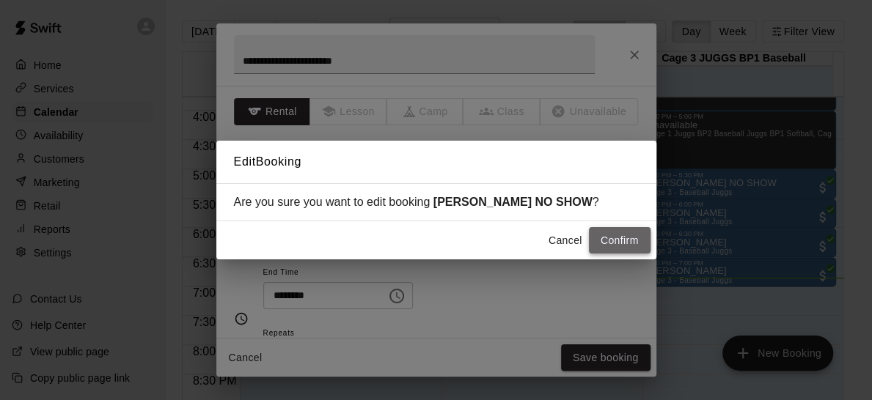
click at [627, 232] on button "Confirm" at bounding box center [620, 240] width 62 height 27
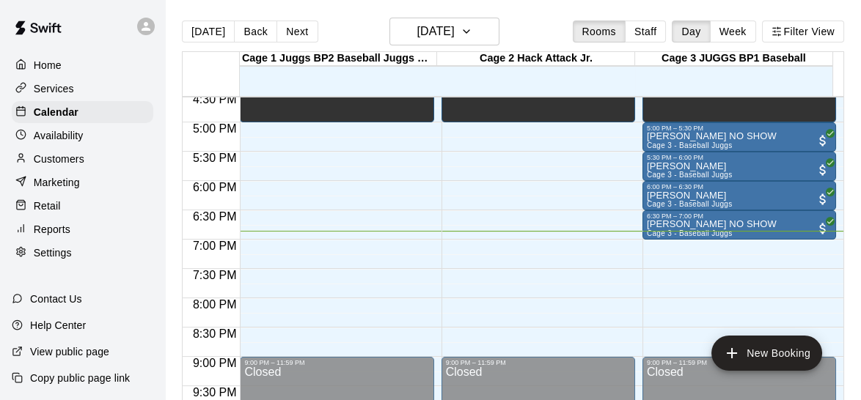
scroll to position [969, 0]
